Goal: Task Accomplishment & Management: Use online tool/utility

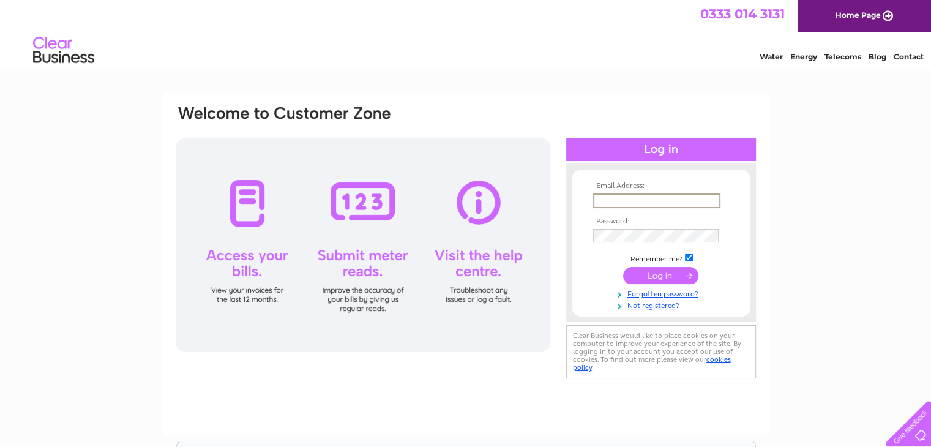
type input "[PERSON_NAME][EMAIL_ADDRESS][DOMAIN_NAME]"
click at [623, 266] on input "submit" at bounding box center [660, 274] width 75 height 17
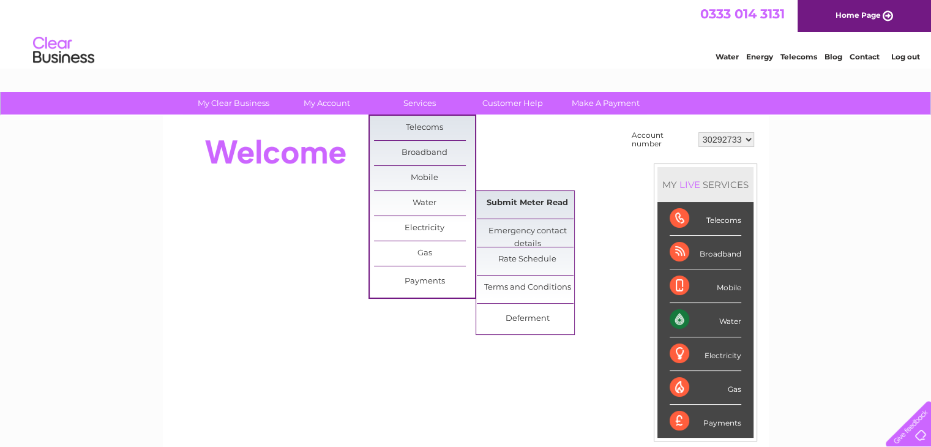
click at [526, 201] on link "Submit Meter Read" at bounding box center [527, 203] width 101 height 24
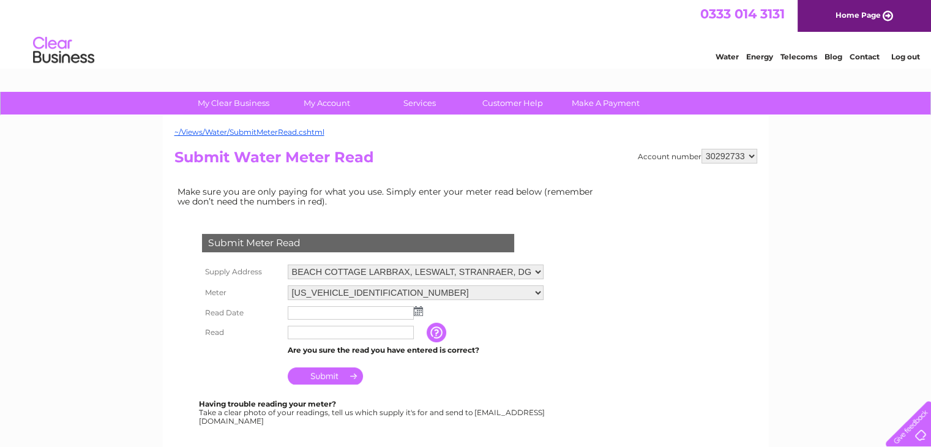
click at [417, 314] on img at bounding box center [418, 311] width 9 height 10
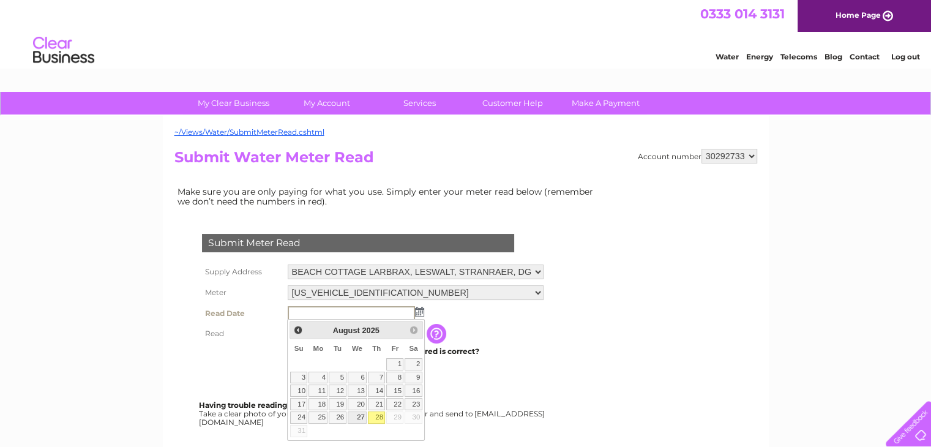
click at [360, 415] on link "27" at bounding box center [358, 417] width 20 height 12
type input "2025/08/27"
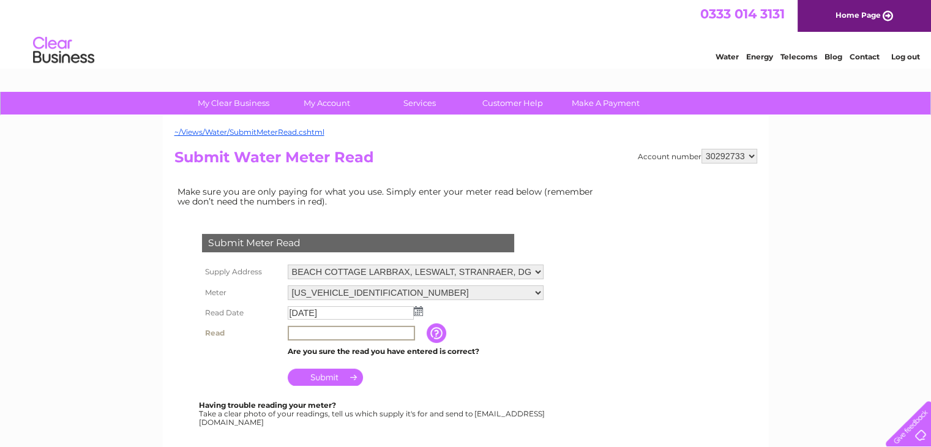
click at [318, 333] on input "text" at bounding box center [351, 333] width 127 height 15
type input "00286"
click at [340, 379] on input "Submit" at bounding box center [325, 375] width 75 height 17
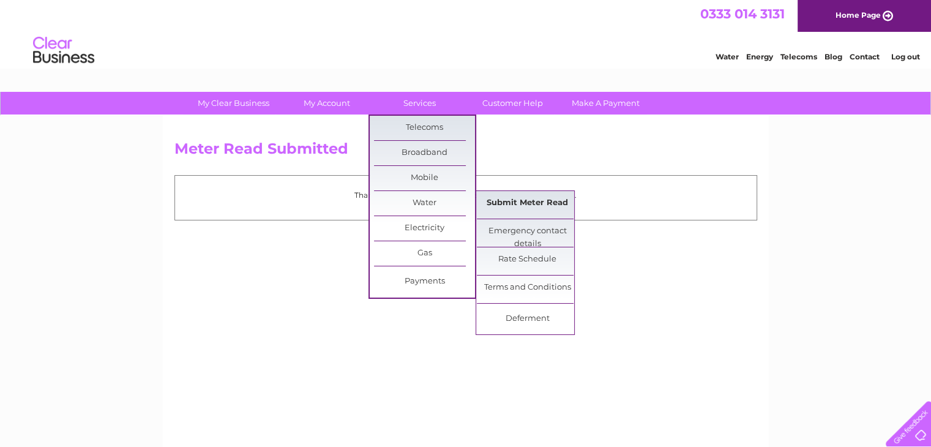
click at [513, 206] on link "Submit Meter Read" at bounding box center [527, 203] width 101 height 24
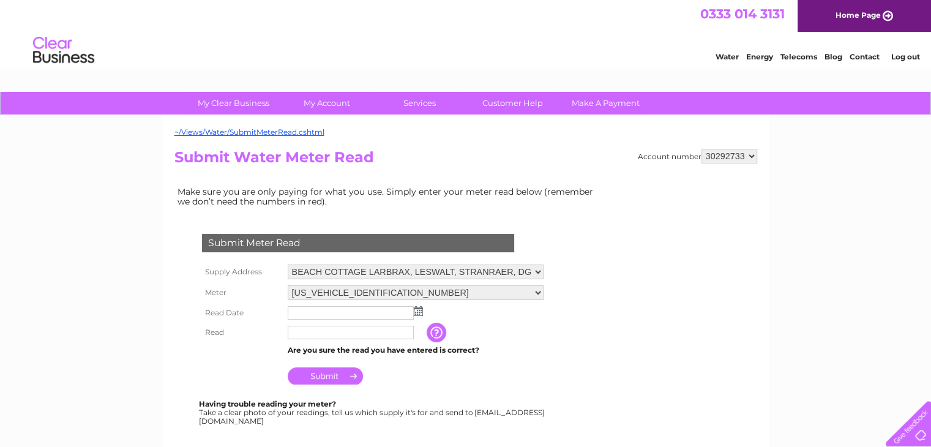
click at [748, 157] on select "30292733 30292734" at bounding box center [729, 156] width 56 height 15
select select "30292734"
click at [701, 149] on select "30292733 30292734" at bounding box center [729, 156] width 56 height 15
click at [419, 309] on img at bounding box center [418, 311] width 9 height 10
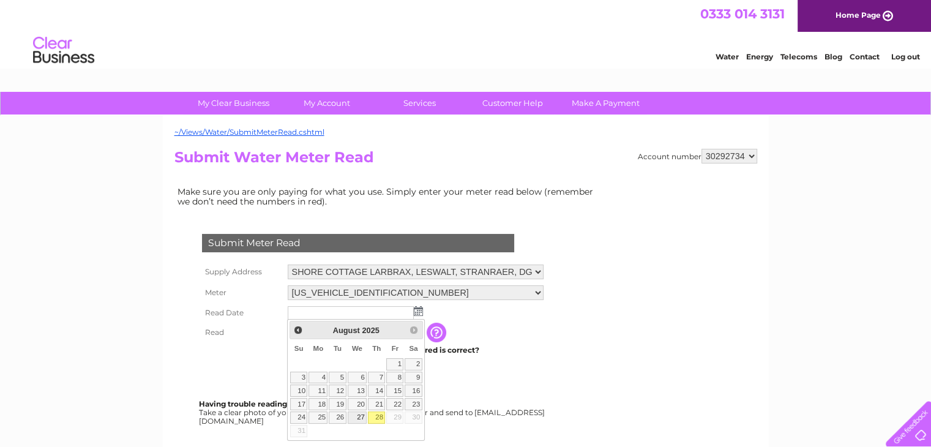
click at [359, 419] on link "27" at bounding box center [358, 417] width 20 height 12
type input "2025/08/27"
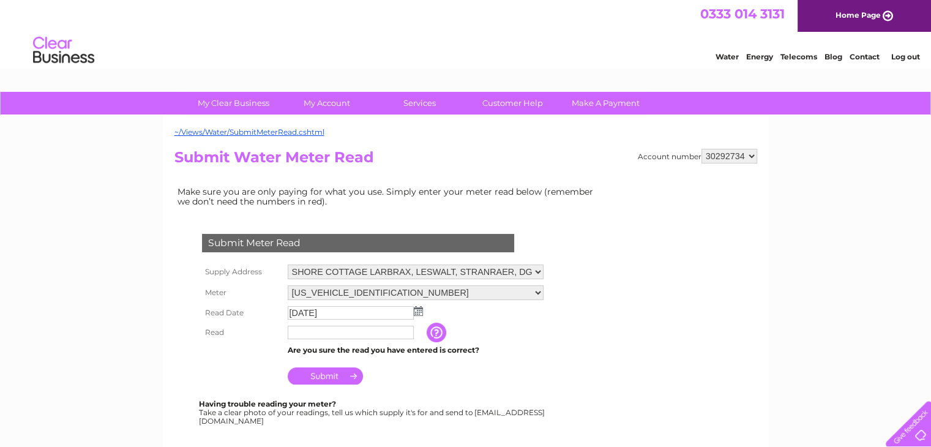
click at [332, 334] on input "text" at bounding box center [351, 332] width 126 height 13
type input "00124"
click at [347, 378] on input "Submit" at bounding box center [325, 375] width 75 height 17
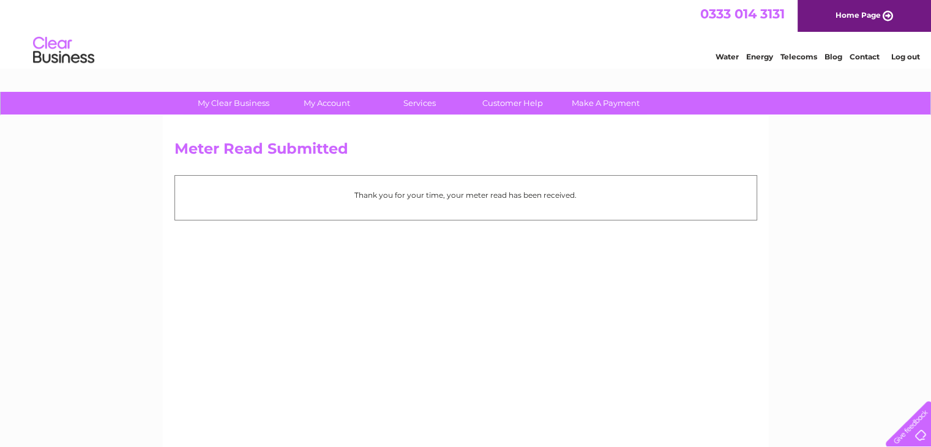
click at [909, 57] on link "Log out" at bounding box center [904, 56] width 29 height 9
